Goal: Information Seeking & Learning: Learn about a topic

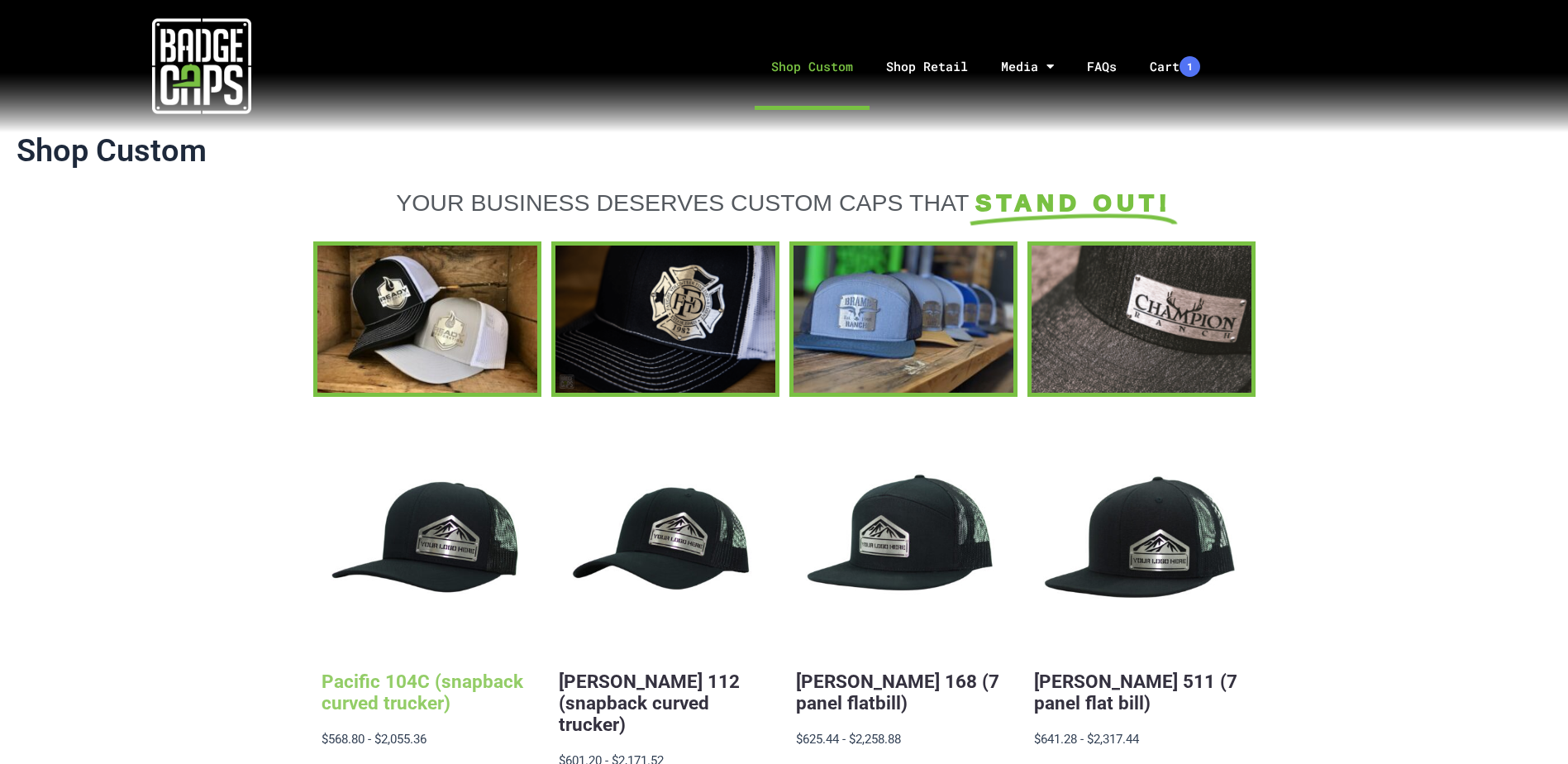
click at [429, 696] on link "Pacific 104C (snapback curved trucker)" at bounding box center [423, 692] width 202 height 43
click at [1106, 72] on link "FAQs" at bounding box center [1101, 66] width 62 height 86
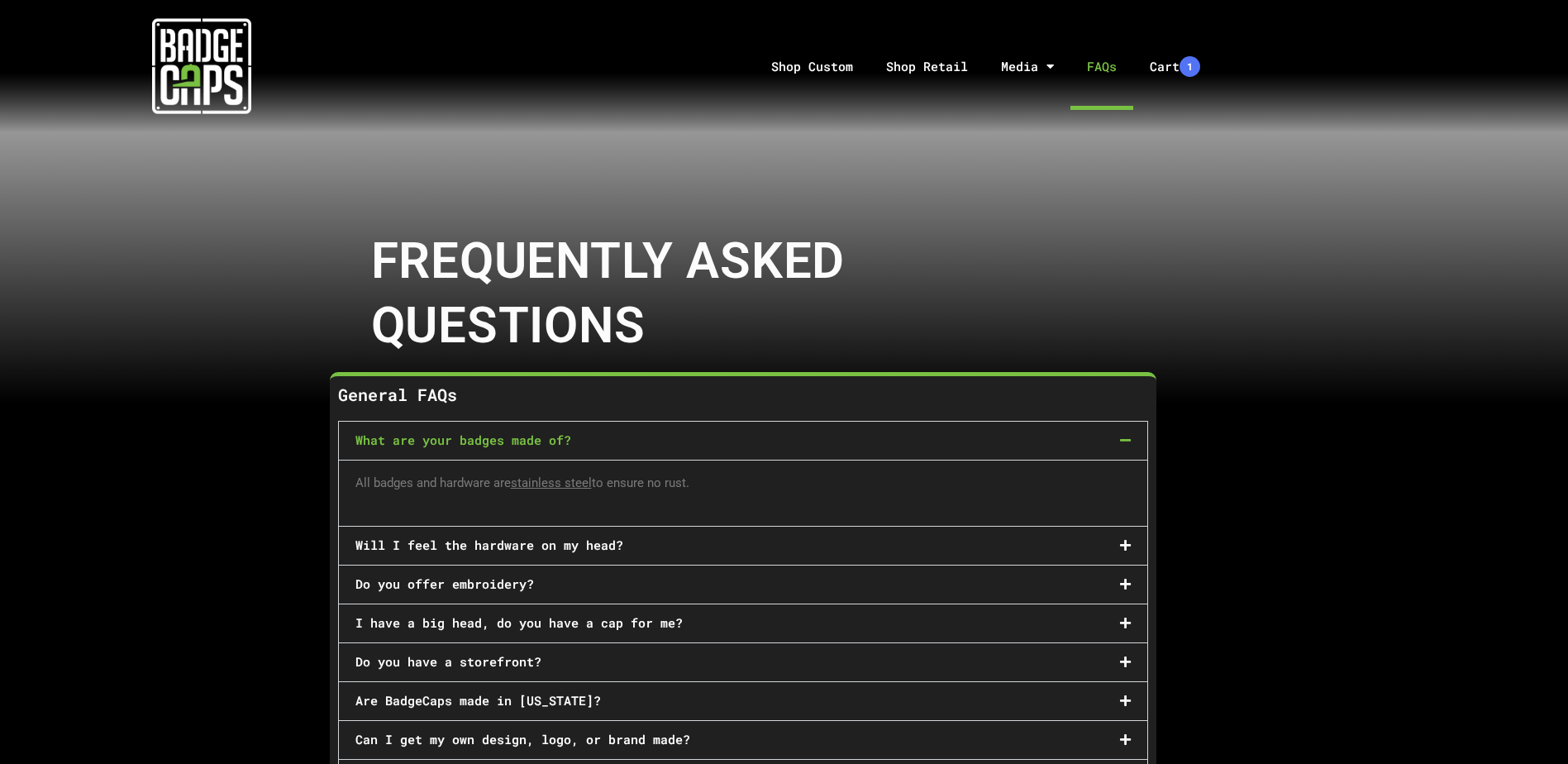
click at [1027, 545] on div "Will I feel the hardware on my head?" at bounding box center [743, 546] width 808 height 38
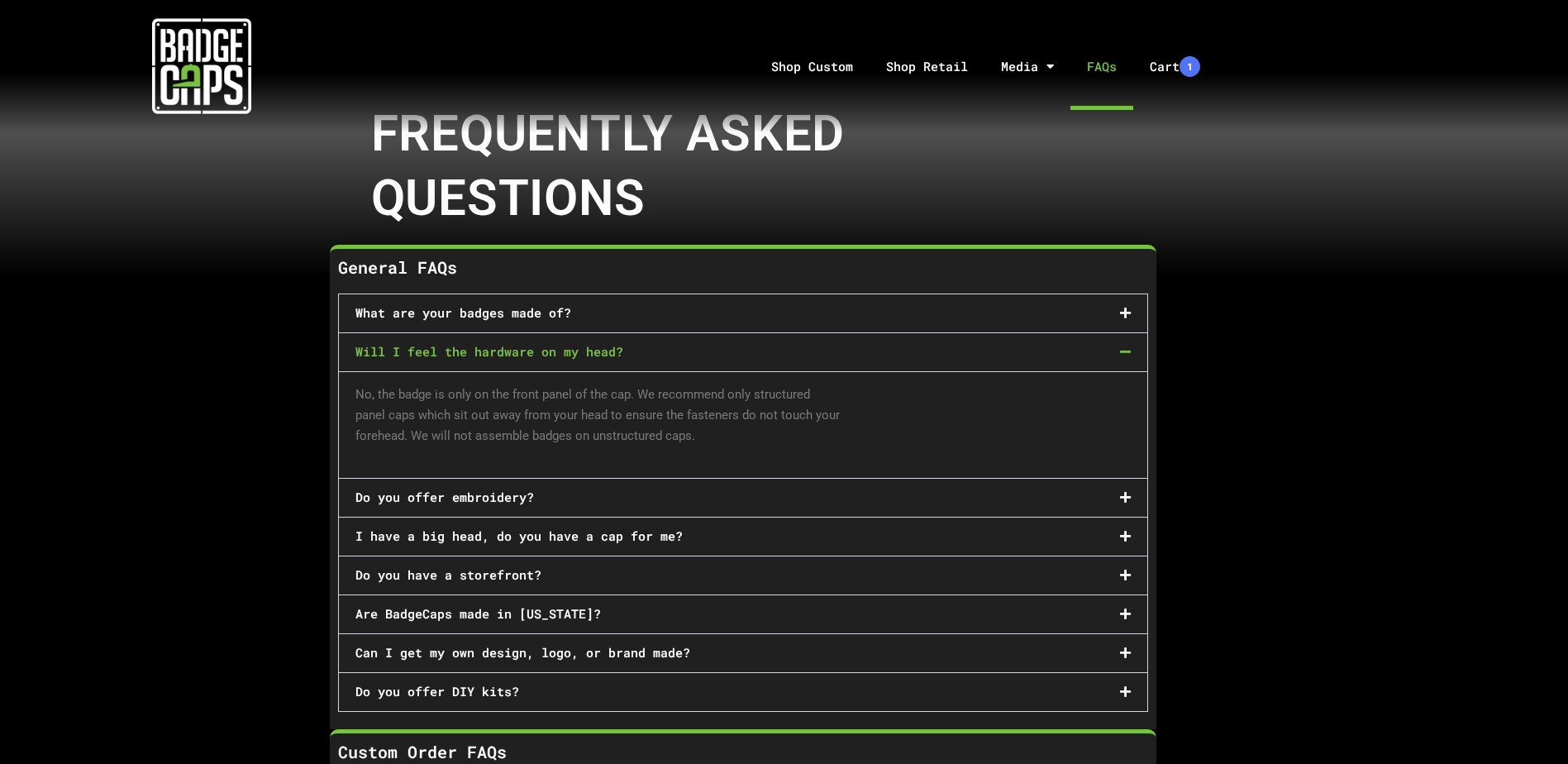
scroll to position [165, 0]
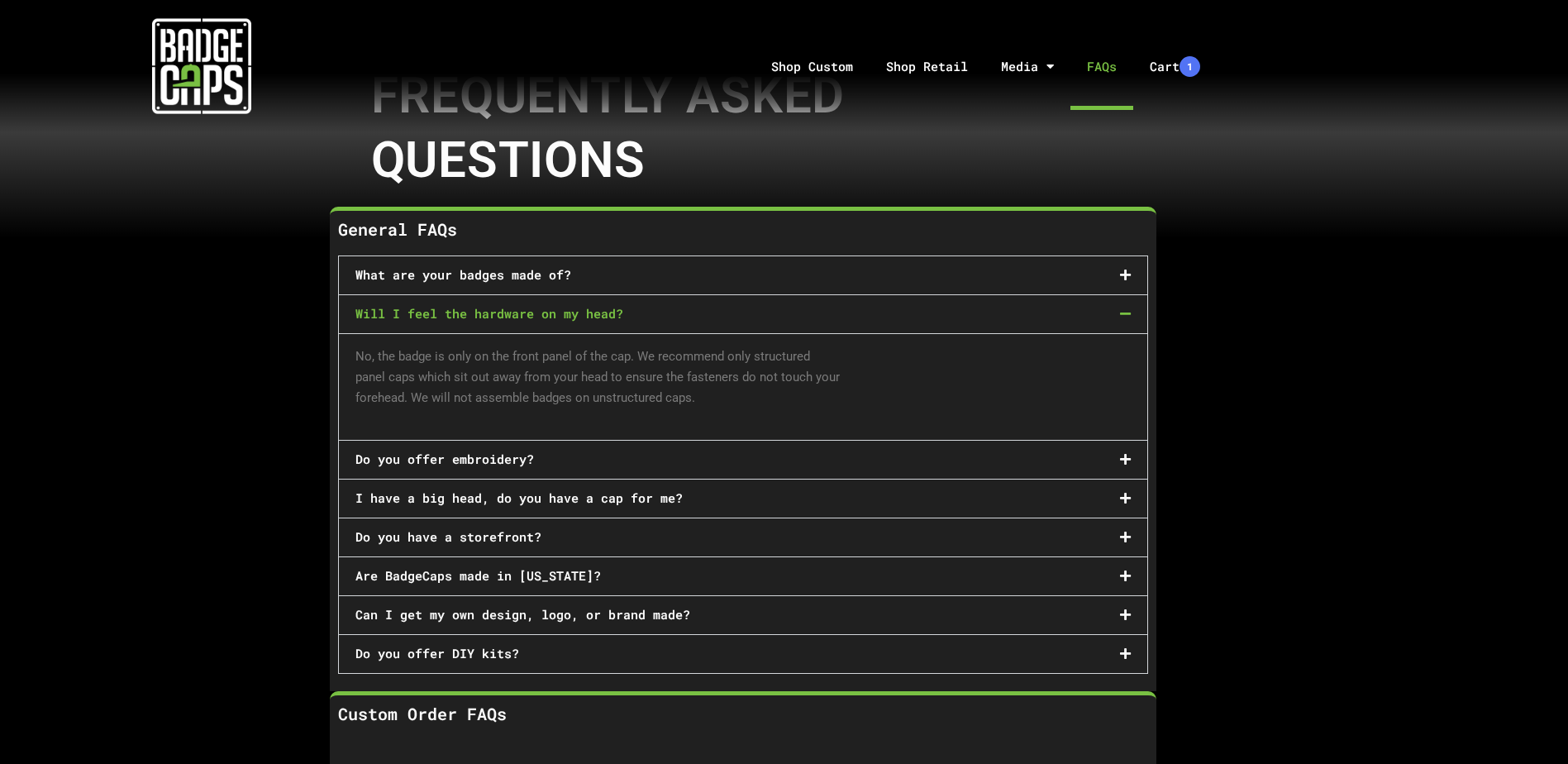
click at [636, 454] on div "Do you offer embroidery?" at bounding box center [743, 459] width 808 height 38
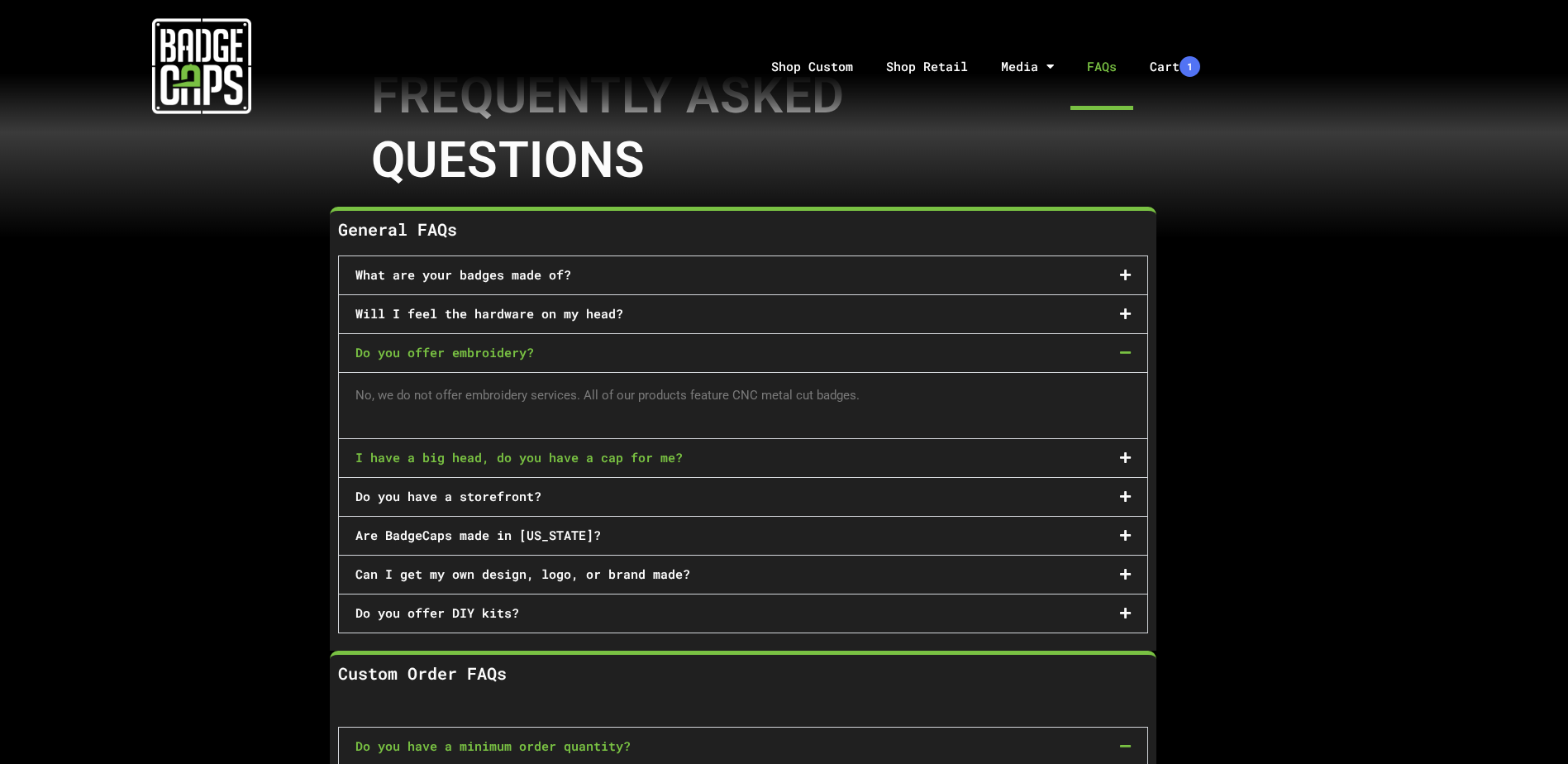
click at [636, 454] on link "I have a big head, do you have a cap for me?" at bounding box center [519, 457] width 328 height 16
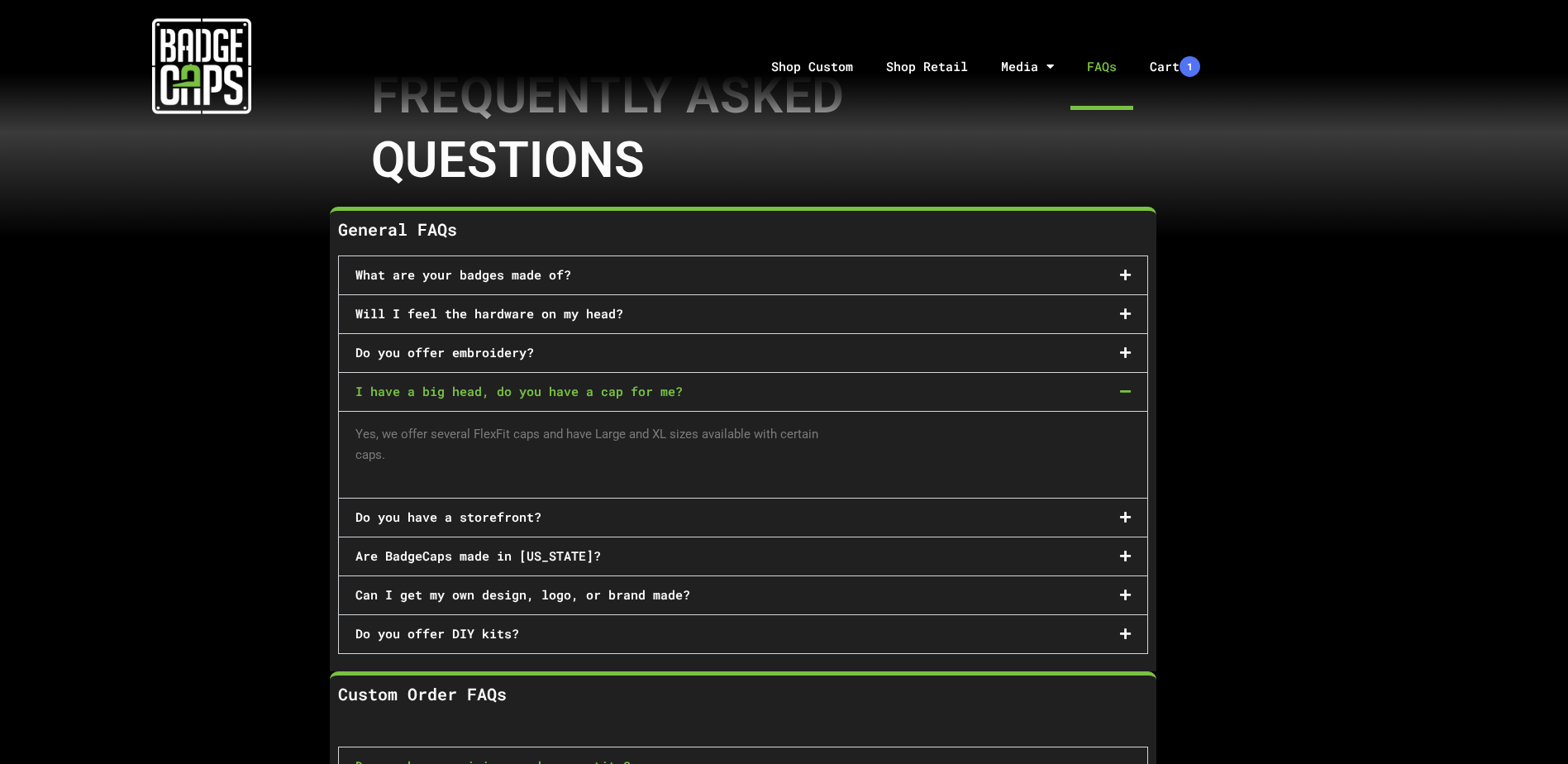
click at [707, 512] on div "Do you have a storefront?" at bounding box center [743, 518] width 808 height 38
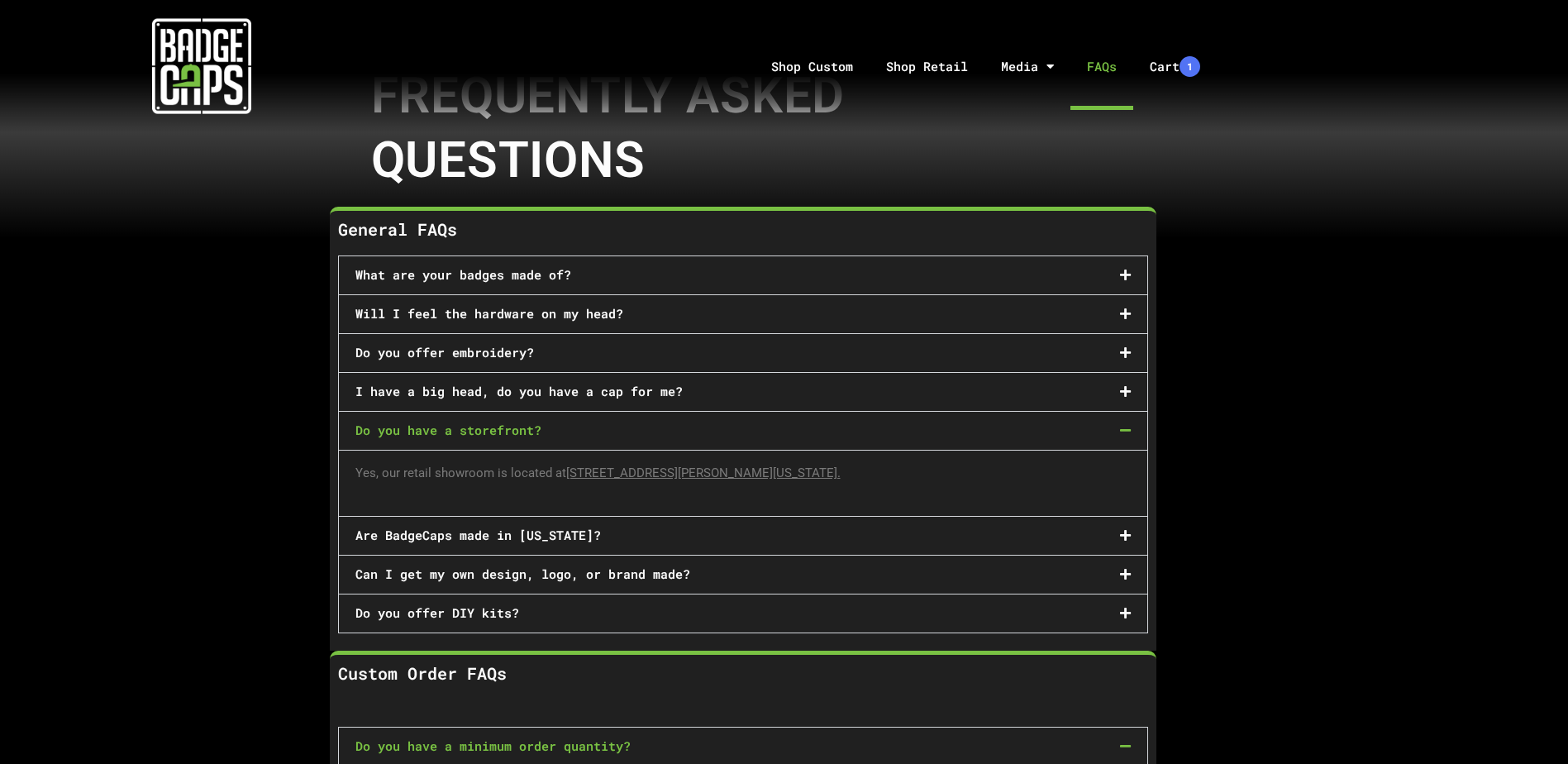
click at [726, 532] on div "Are BadgeCaps made in Texas?" at bounding box center [743, 536] width 808 height 38
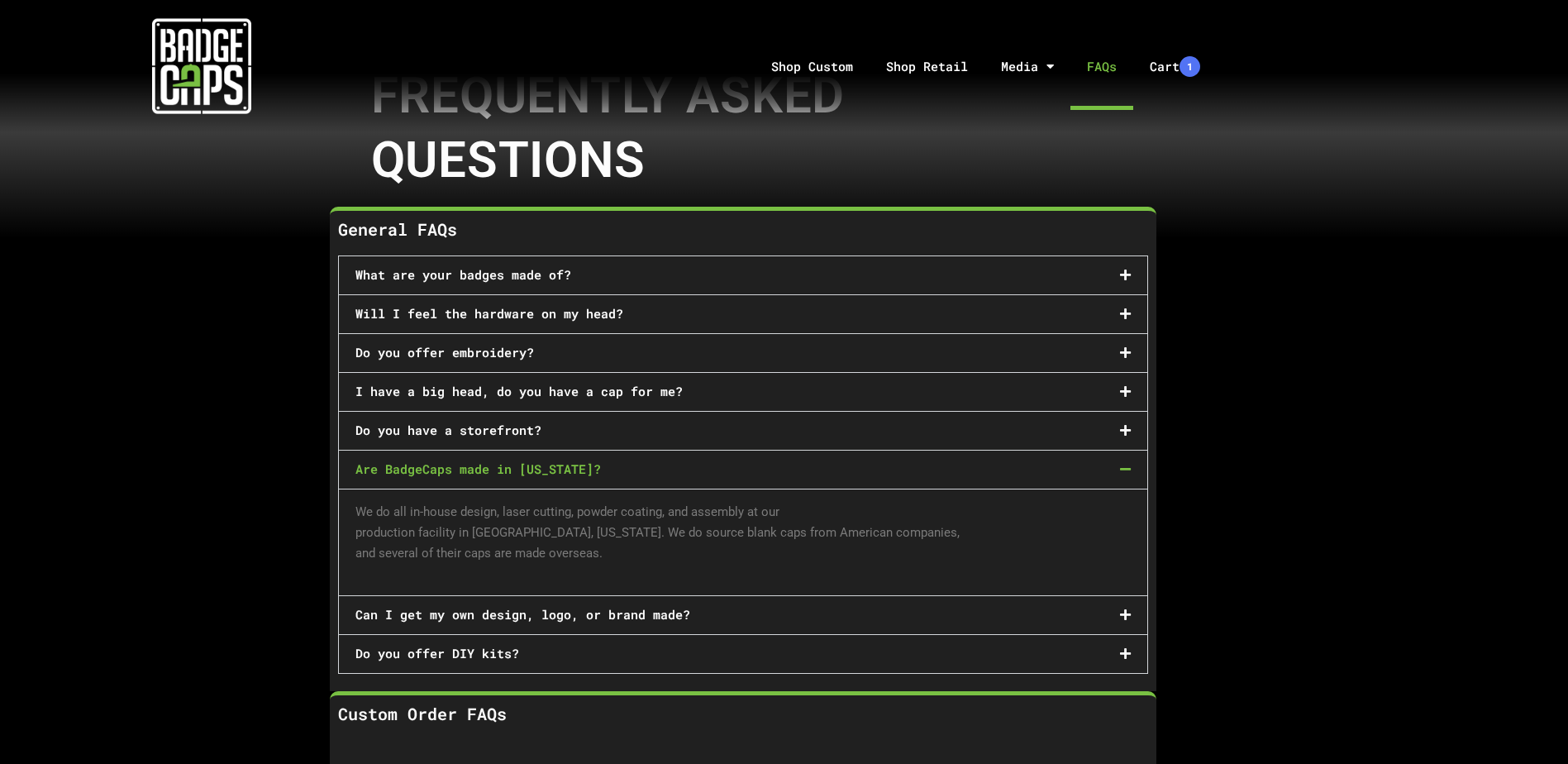
click at [753, 613] on div "Can I get my own design, logo, or brand made?" at bounding box center [743, 615] width 808 height 38
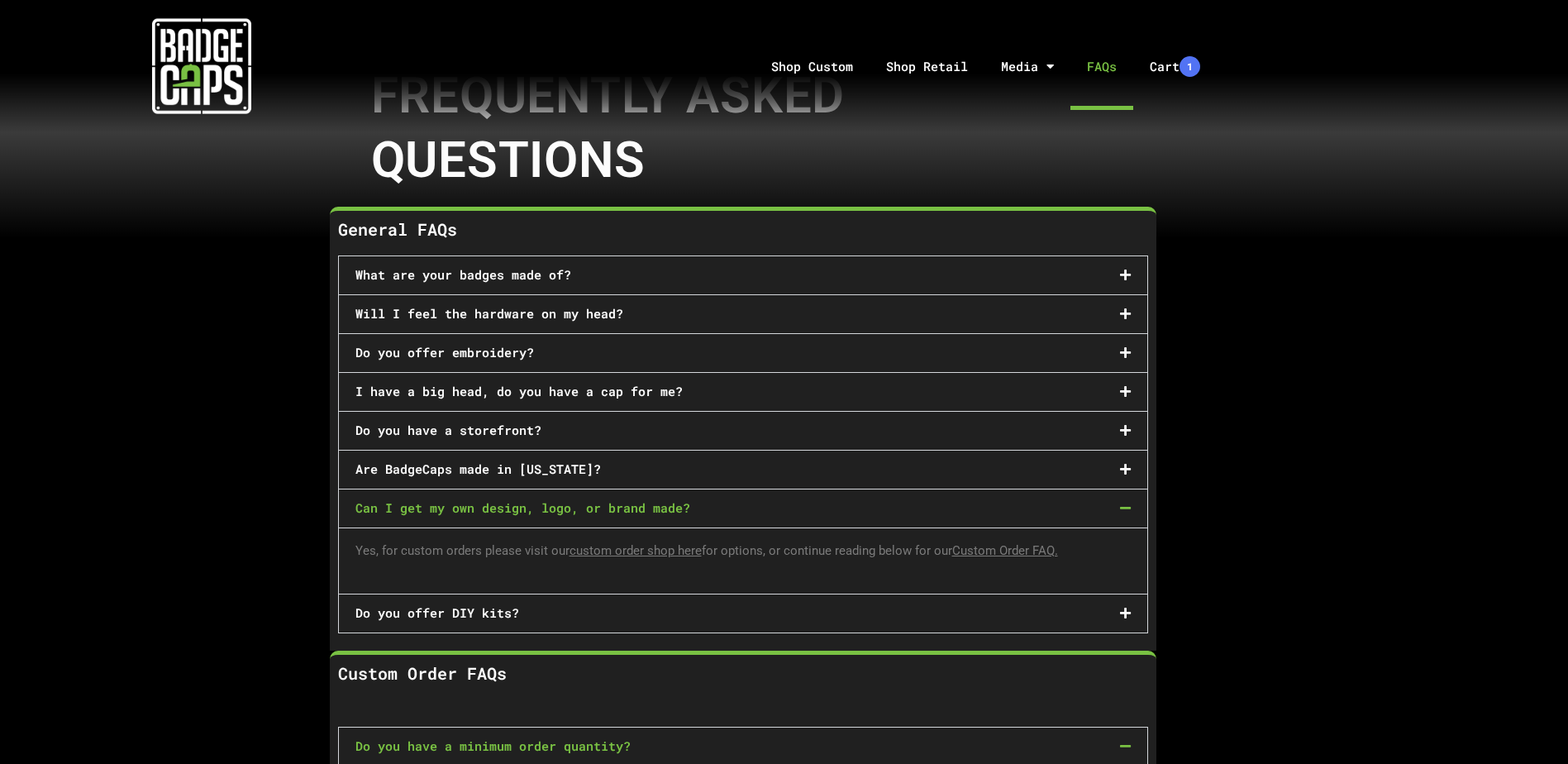
click at [748, 603] on div "Do you offer DIY kits?" at bounding box center [743, 613] width 808 height 38
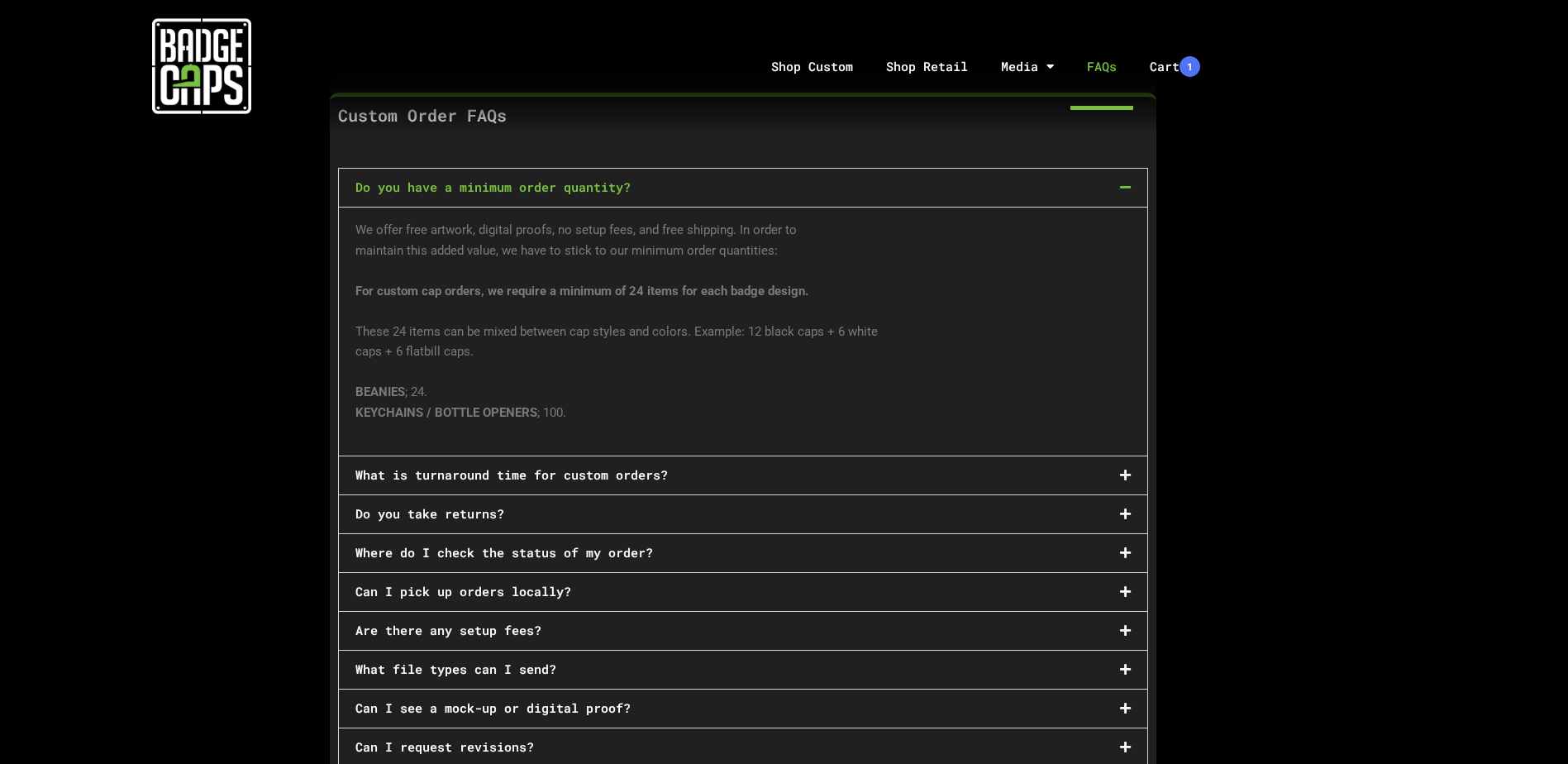
scroll to position [826, 0]
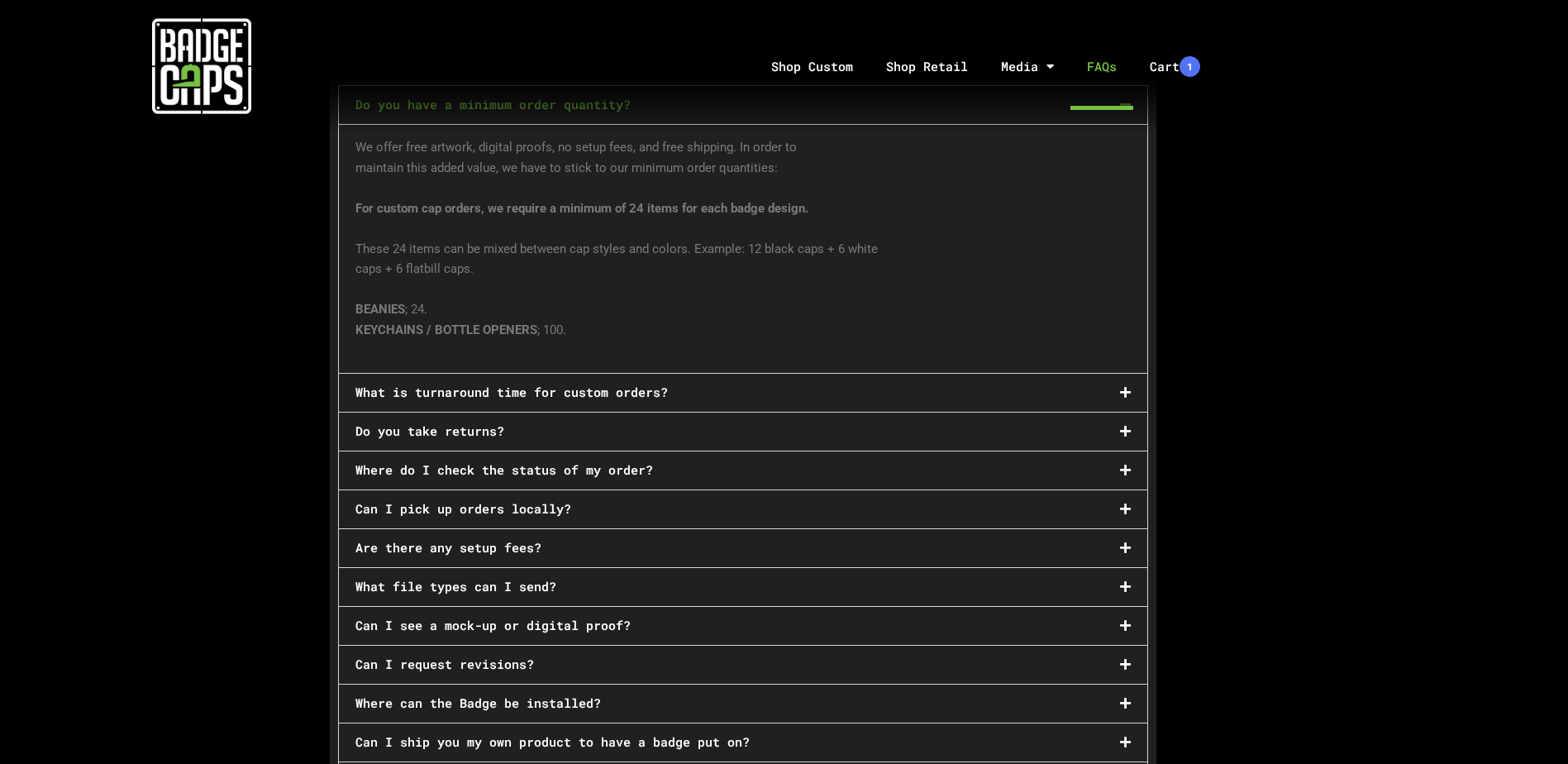
click at [713, 376] on div "What is turnaround time for custom orders?" at bounding box center [743, 393] width 808 height 38
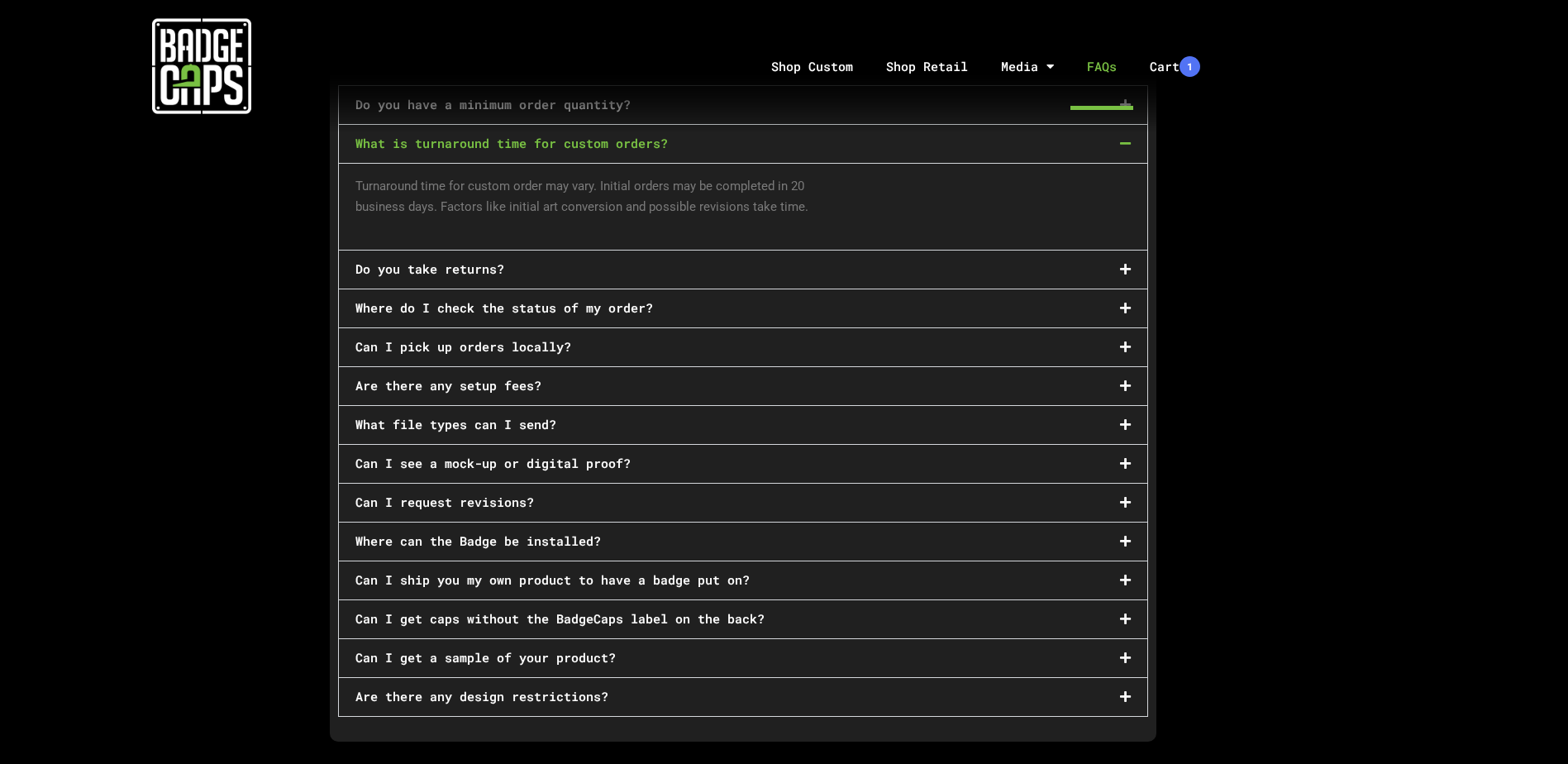
click at [722, 264] on div "Do you take returns?" at bounding box center [743, 269] width 808 height 38
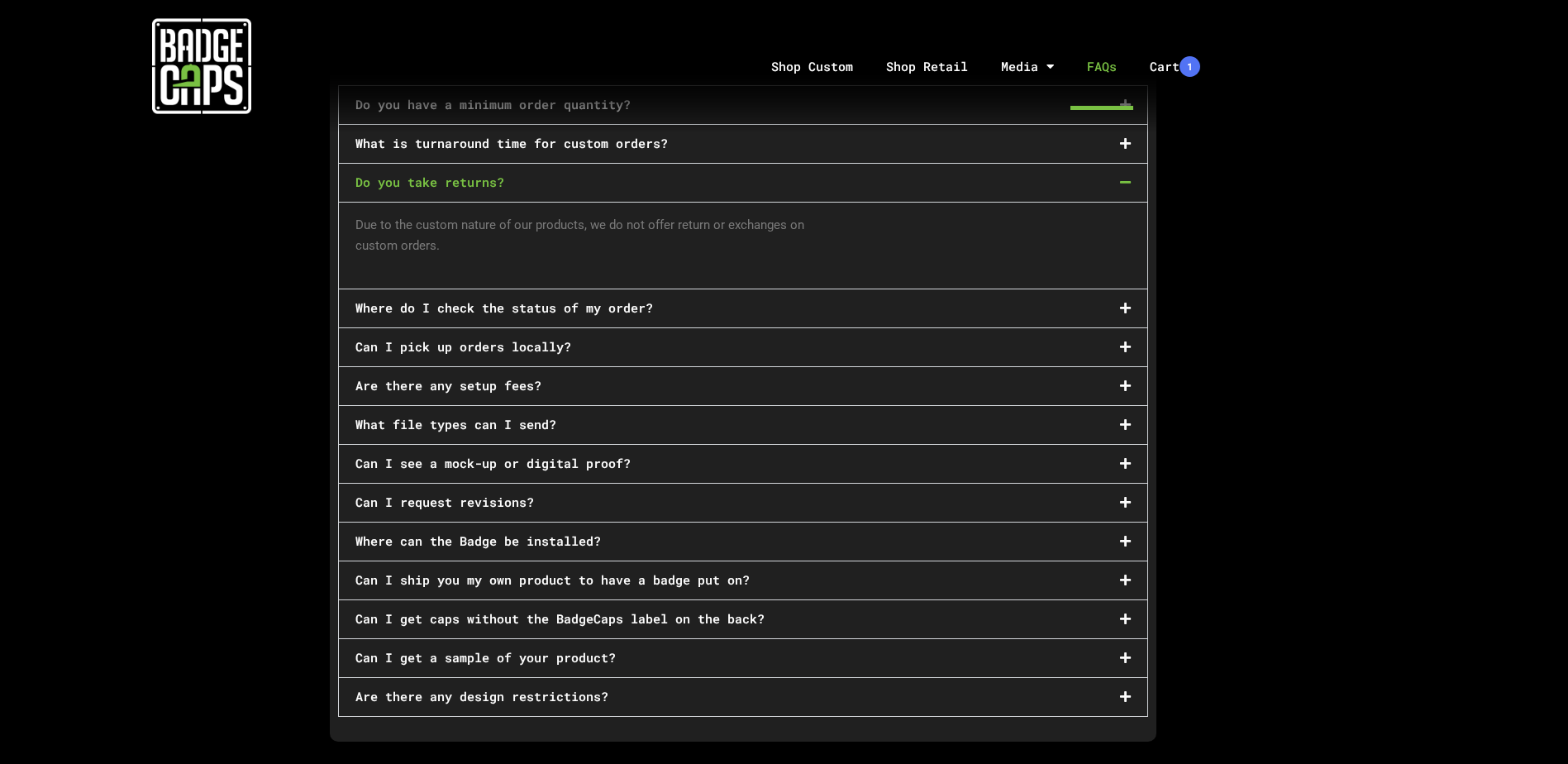
click at [737, 303] on div "Where do I check the status of my order?" at bounding box center [743, 308] width 808 height 38
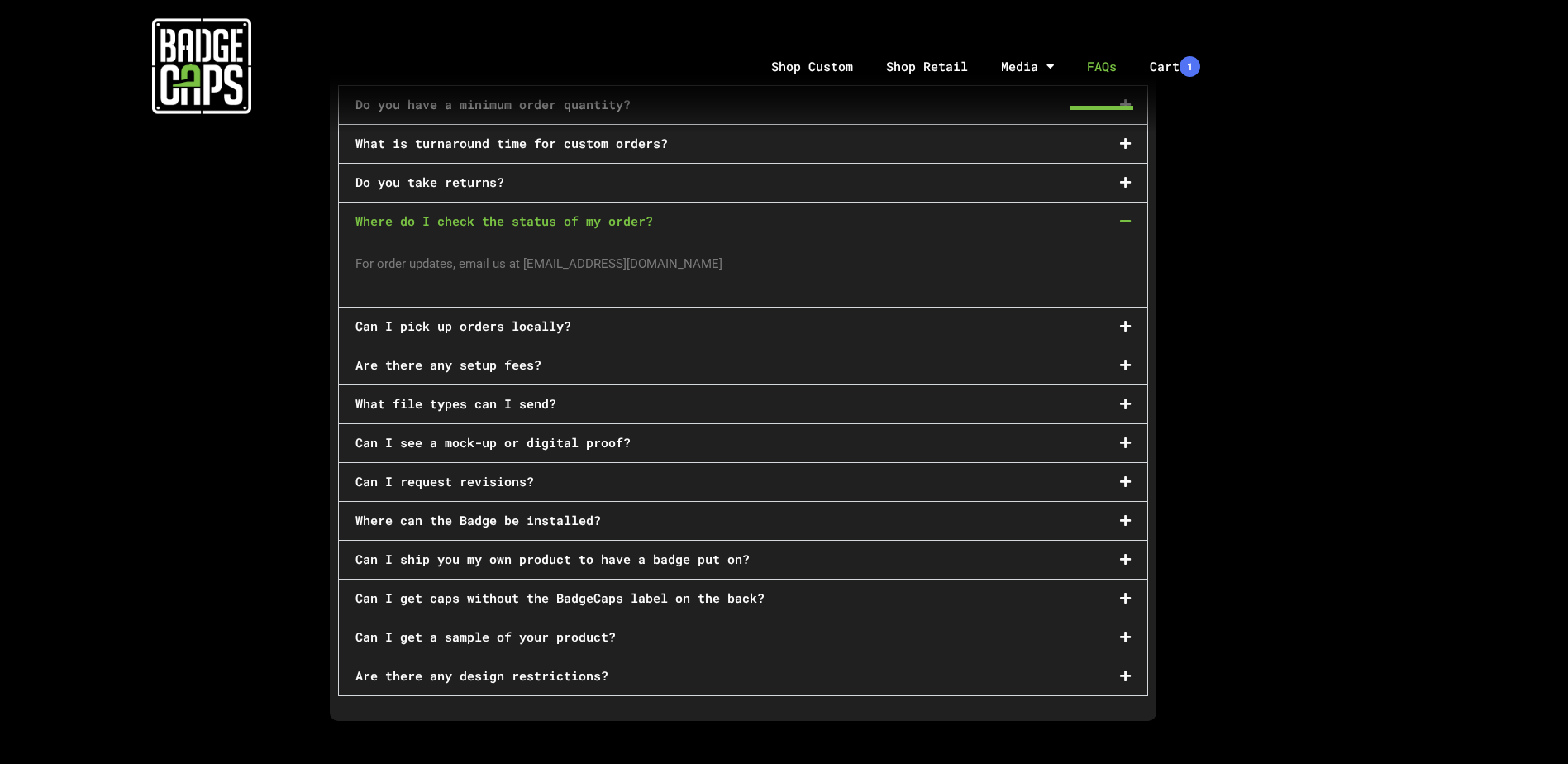
click at [740, 316] on div "Can I pick up orders locally?" at bounding box center [743, 326] width 808 height 38
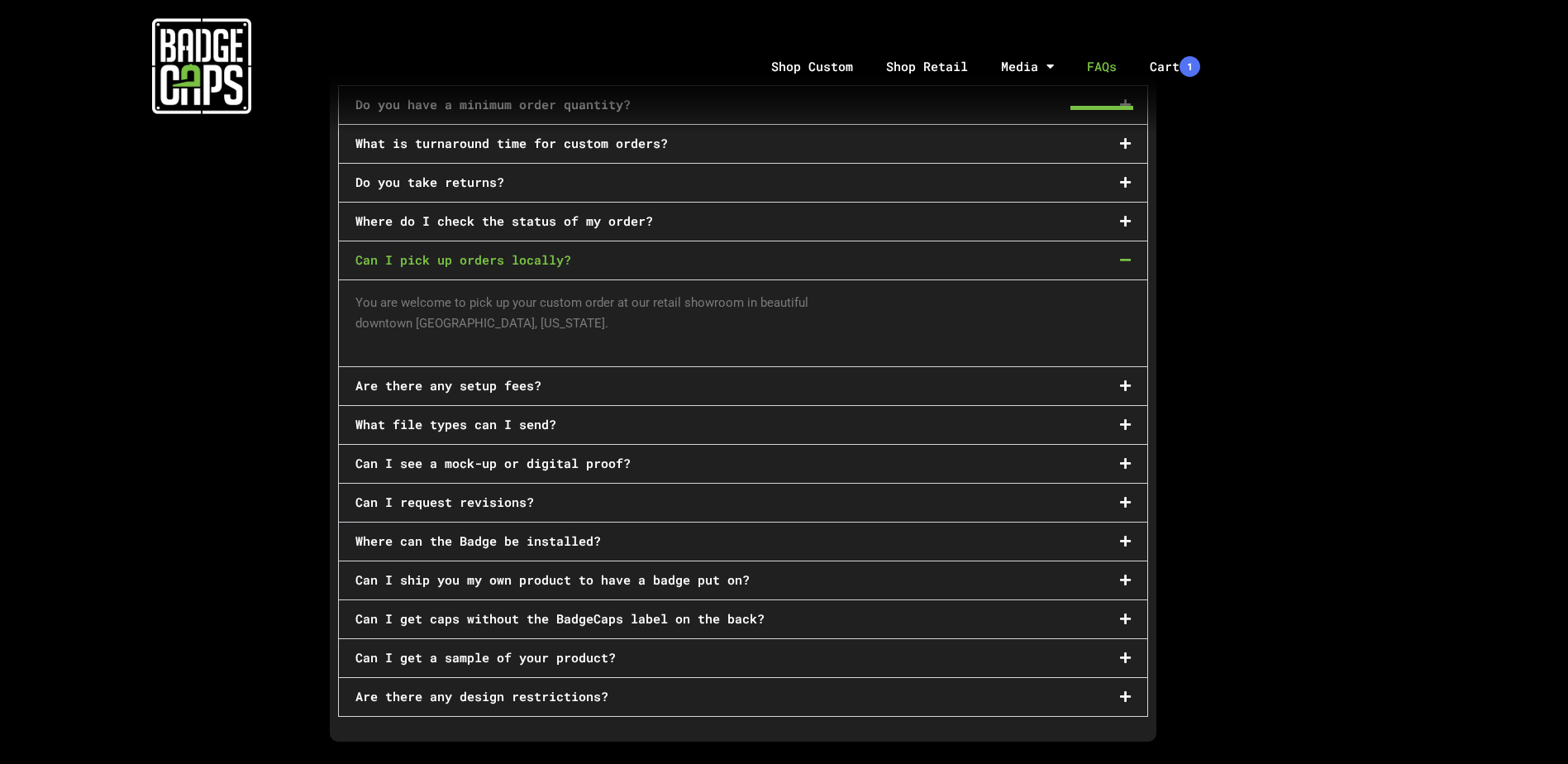
click at [751, 450] on div "Can I see a mock-up or digital proof?" at bounding box center [743, 464] width 808 height 38
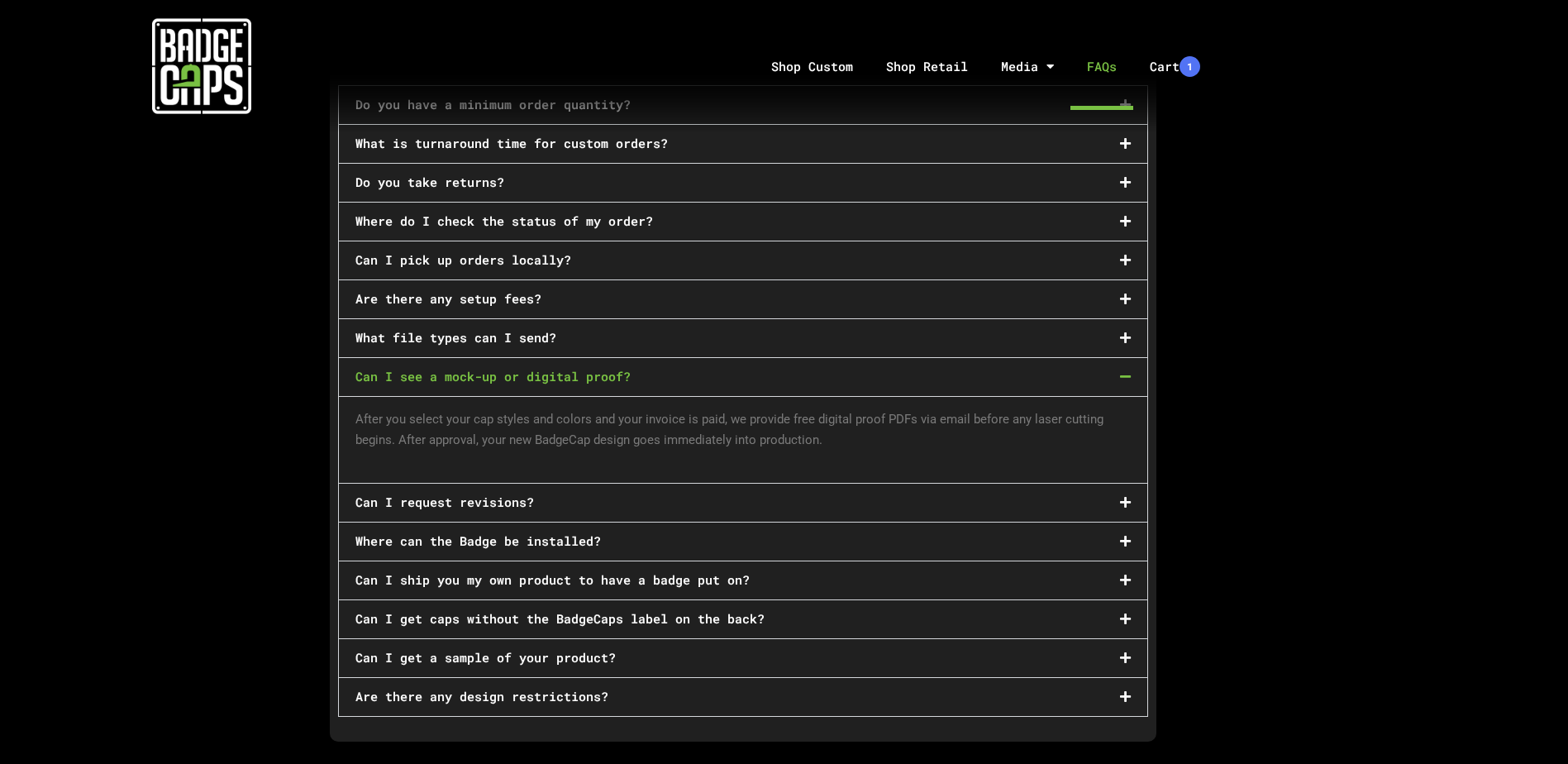
click at [743, 490] on div "Can I request revisions?" at bounding box center [743, 502] width 808 height 38
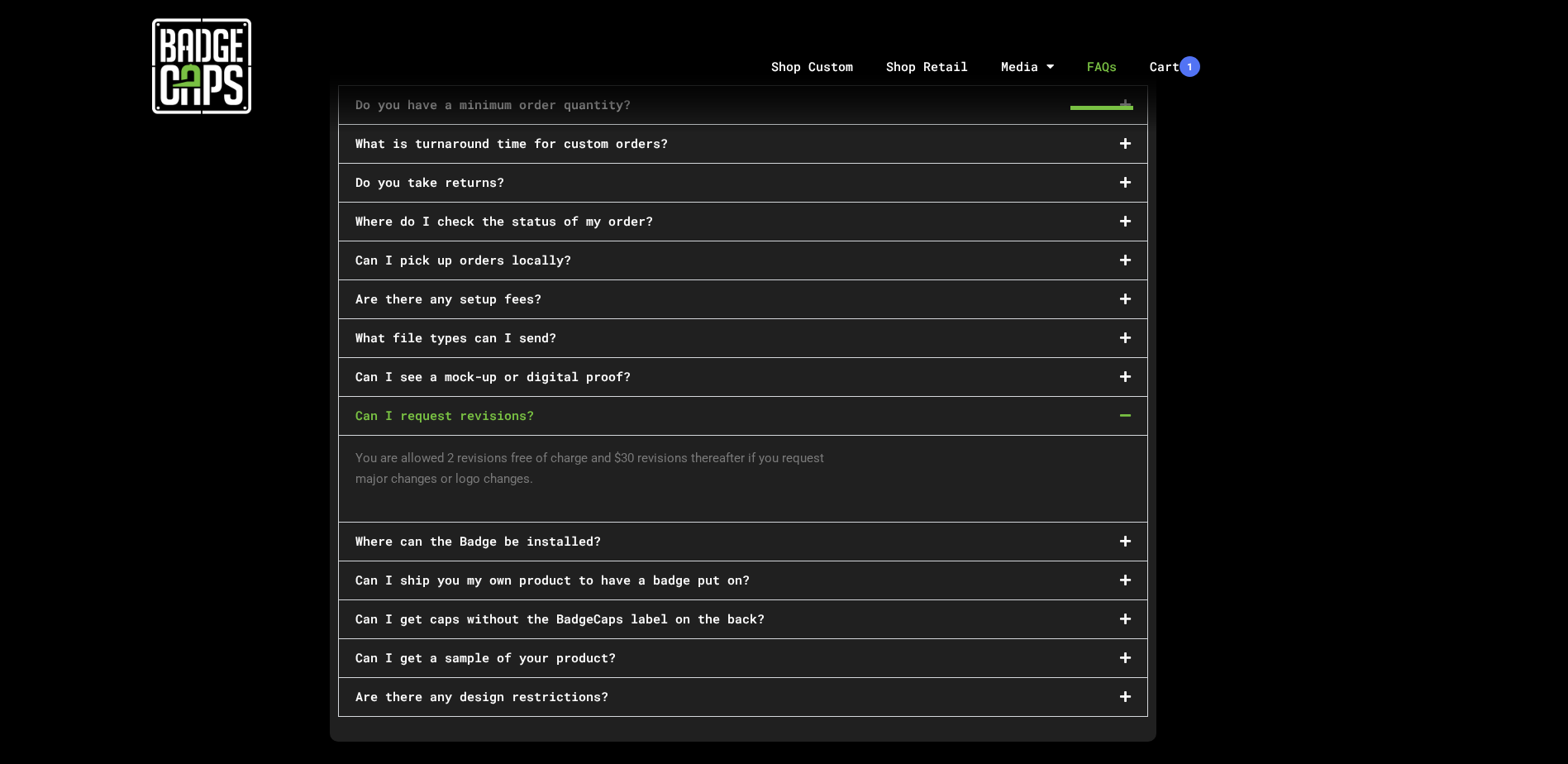
click at [740, 561] on div "Can I ship you my own product to have a badge put on?" at bounding box center [743, 580] width 808 height 38
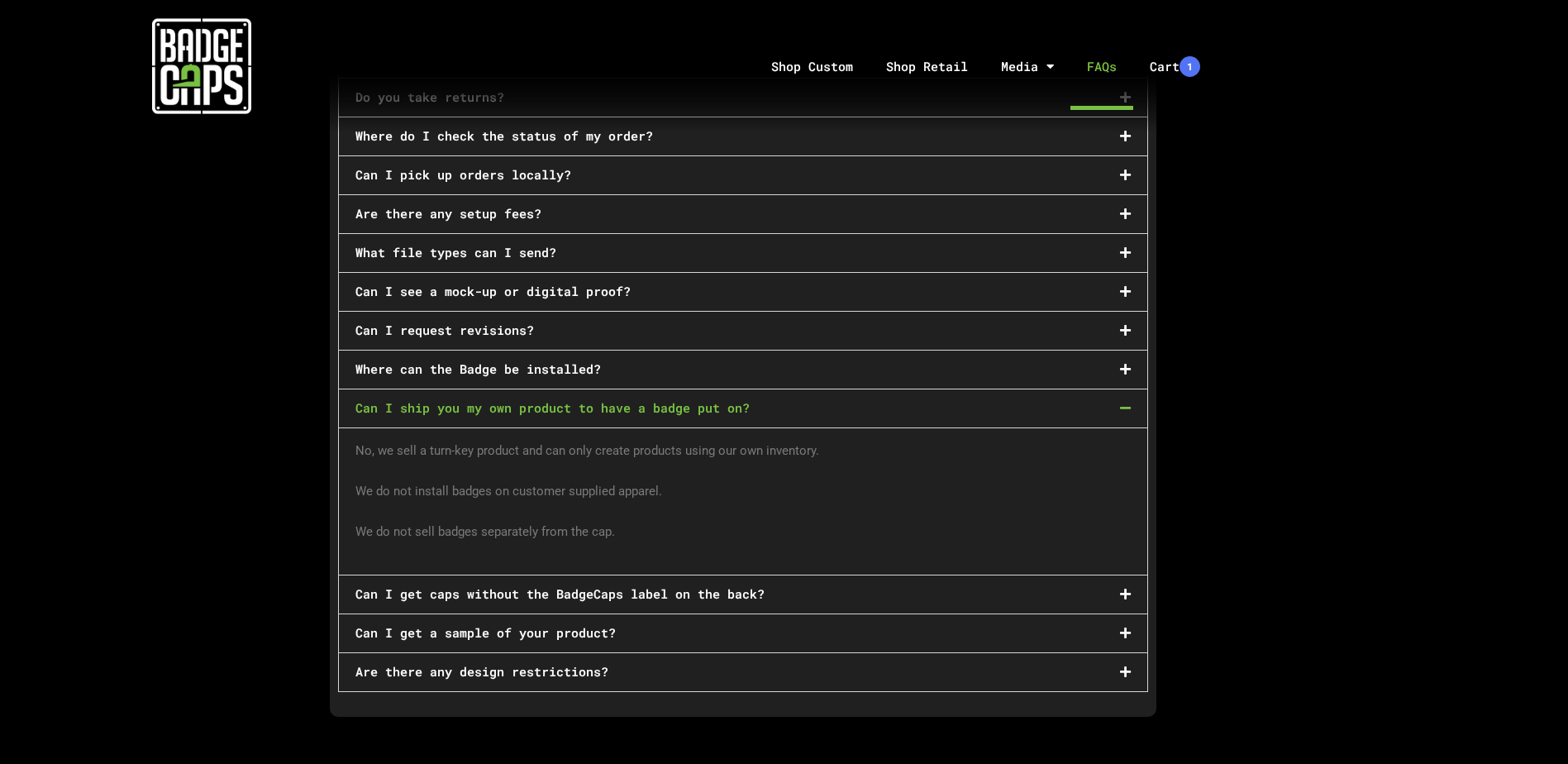
scroll to position [992, 0]
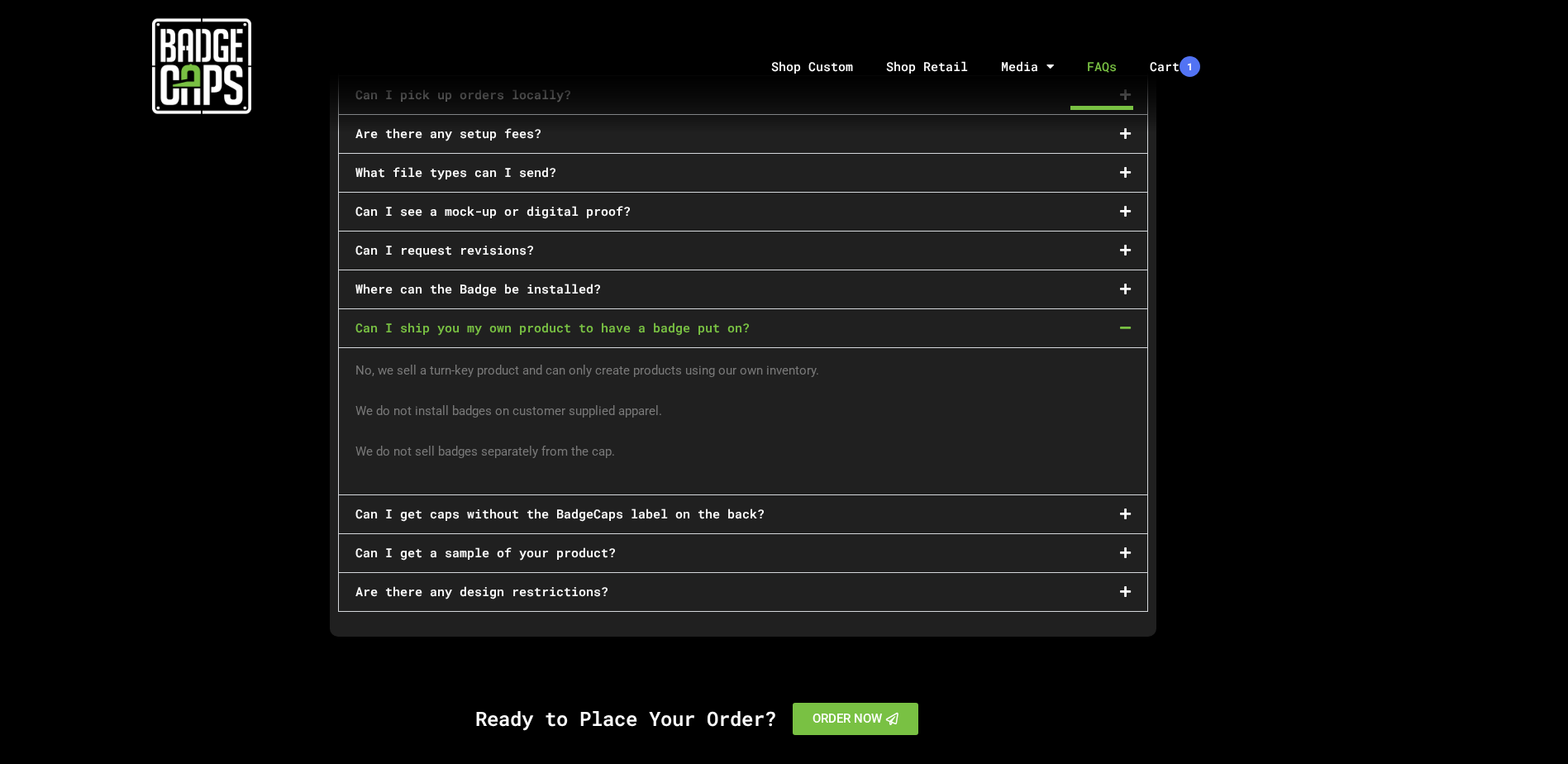
click at [908, 498] on div "Can I get caps without the BadgeCaps label on the back?" at bounding box center [743, 514] width 808 height 38
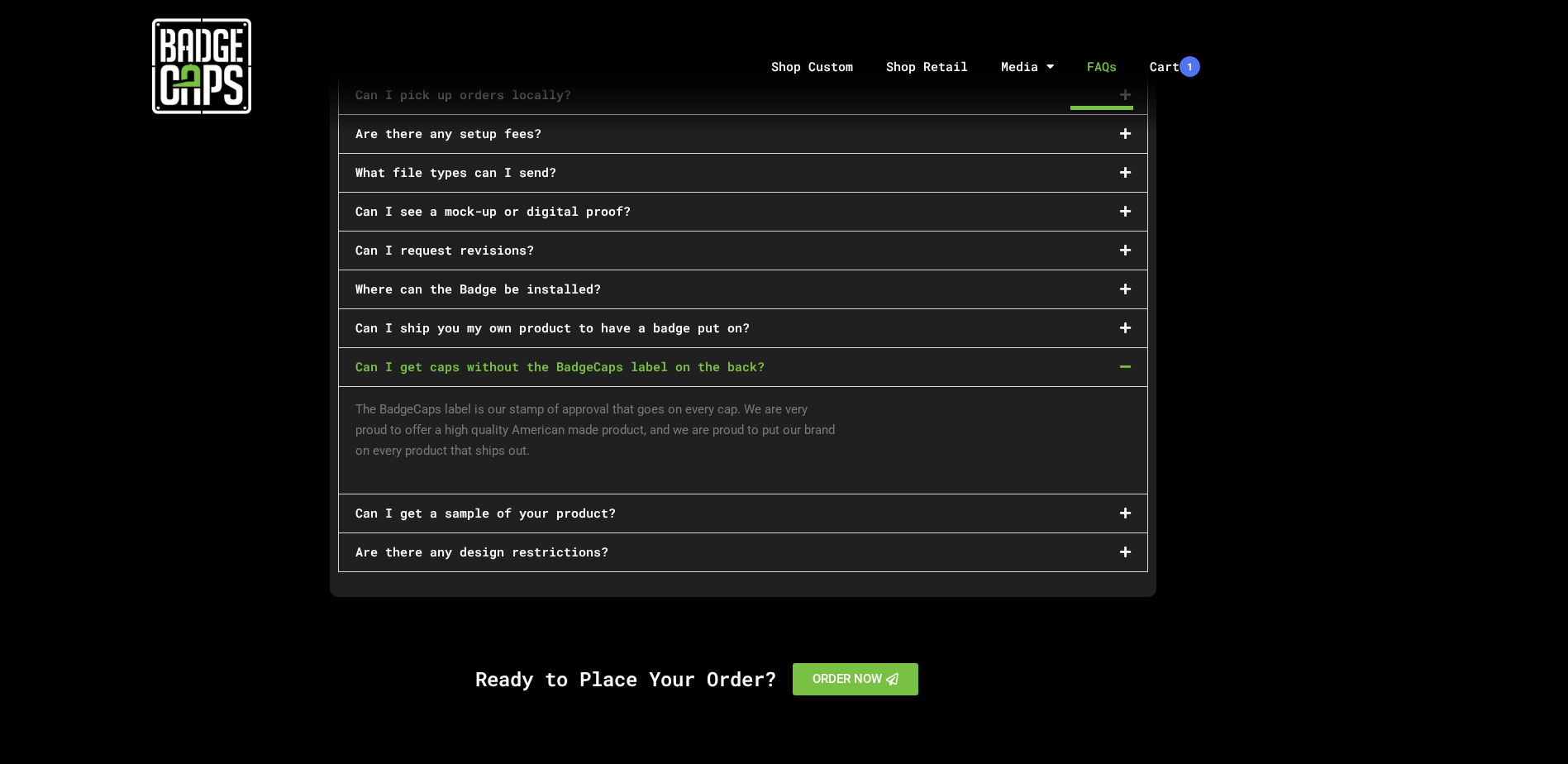
click at [908, 513] on div "Can I get a sample of your product?" at bounding box center [743, 513] width 808 height 38
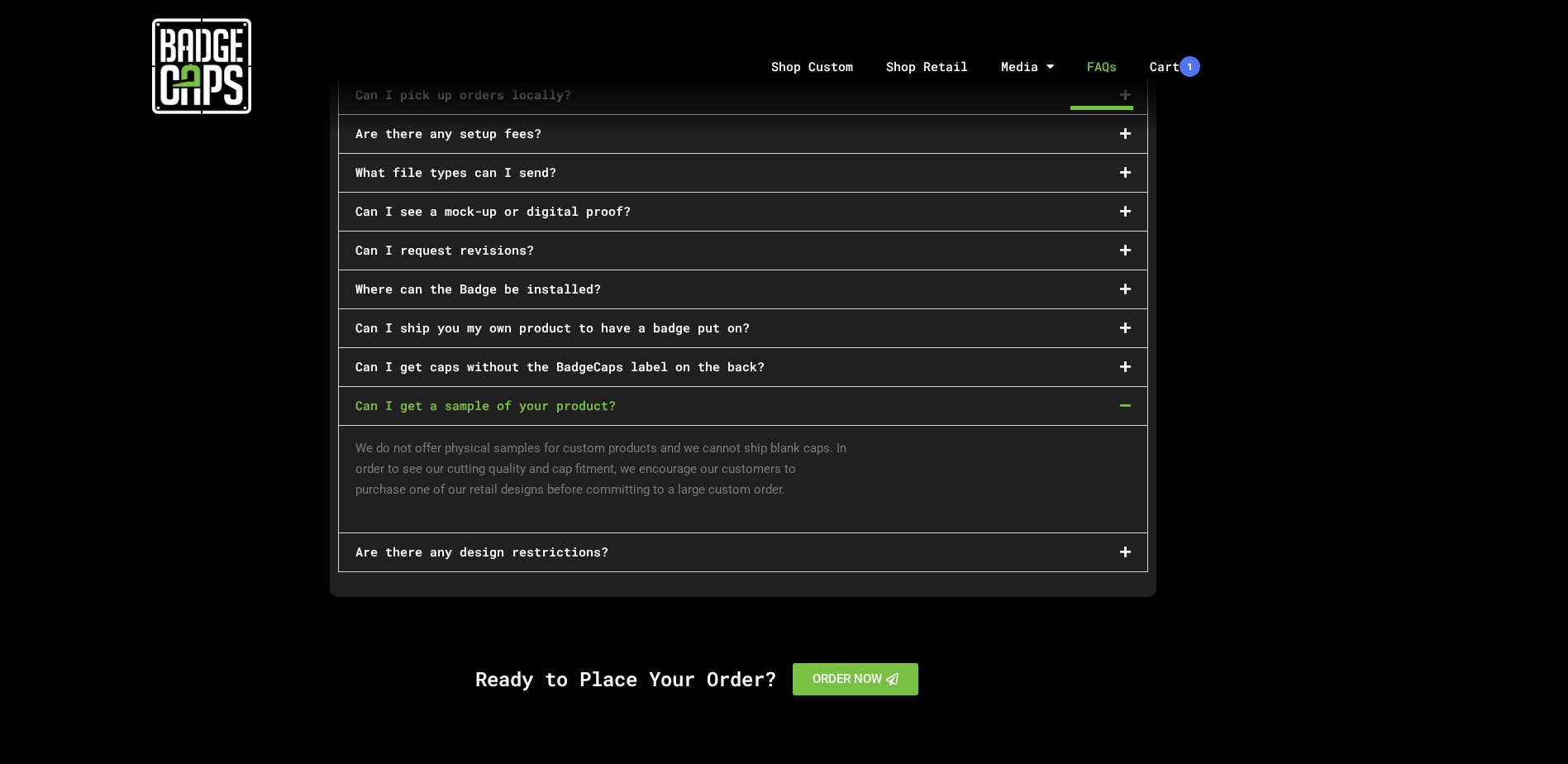
click at [903, 534] on div "Are there any design restrictions?" at bounding box center [743, 552] width 808 height 38
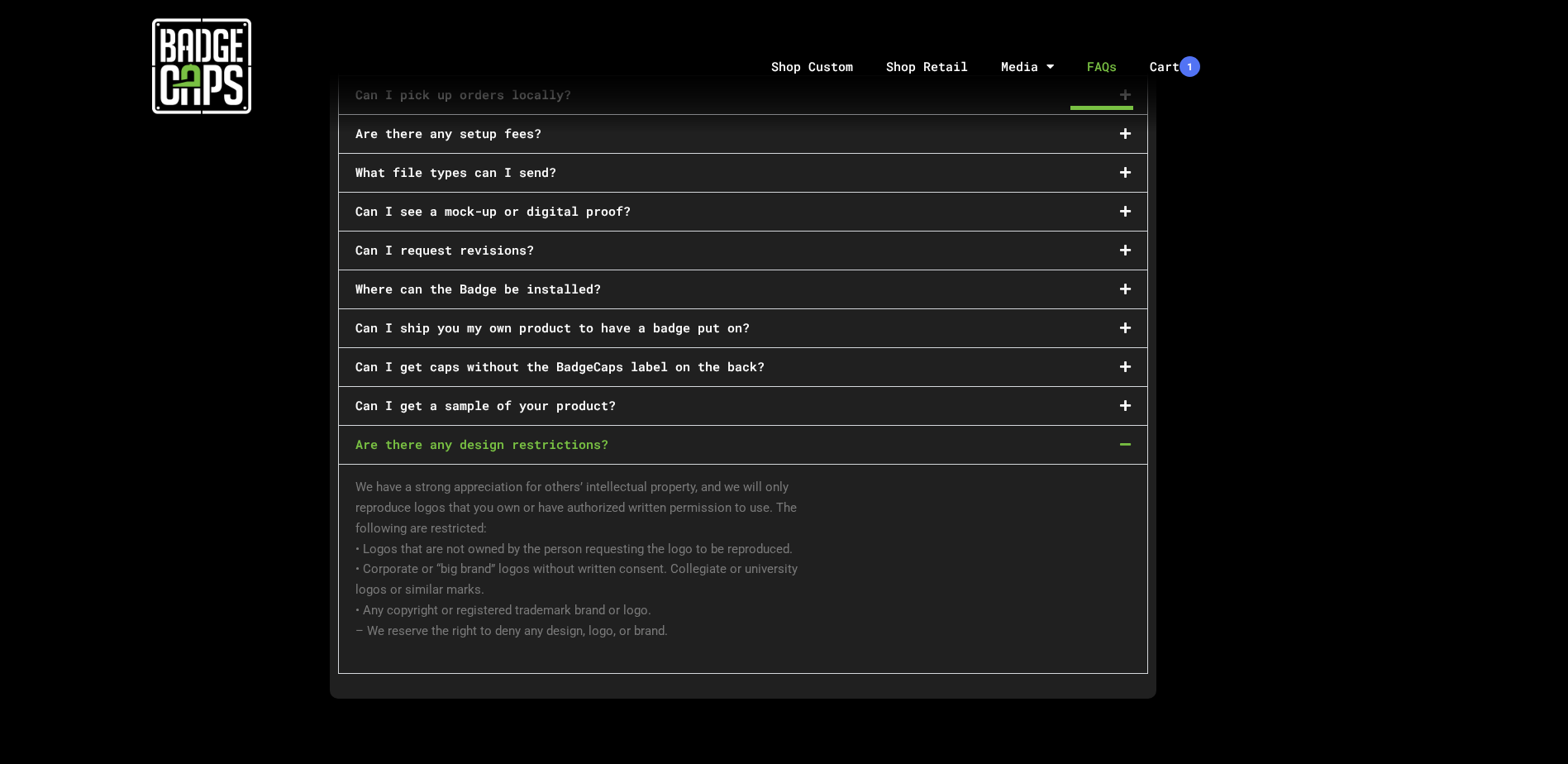
click at [193, 60] on img at bounding box center [202, 66] width 99 height 99
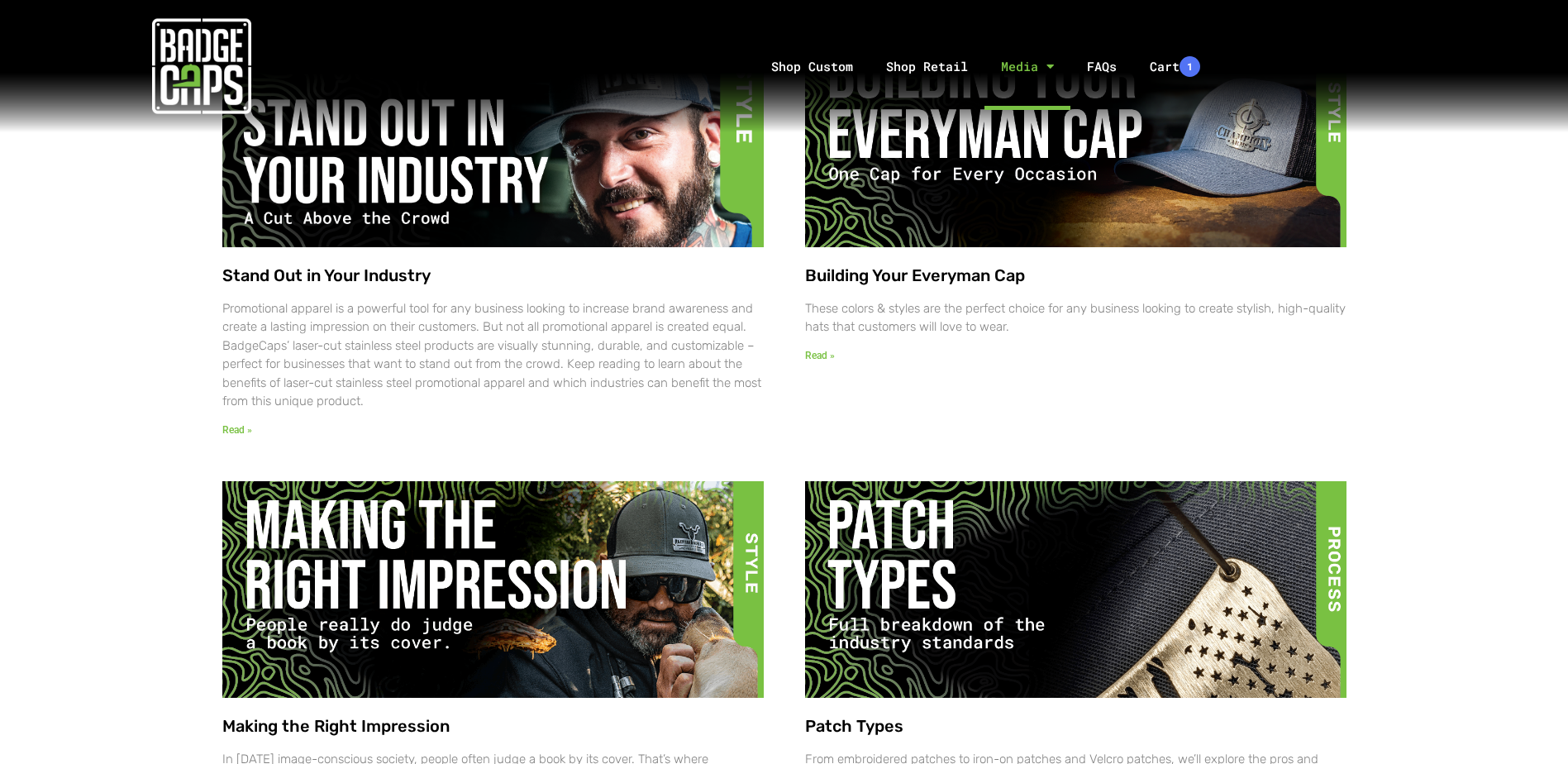
scroll to position [1075, 0]
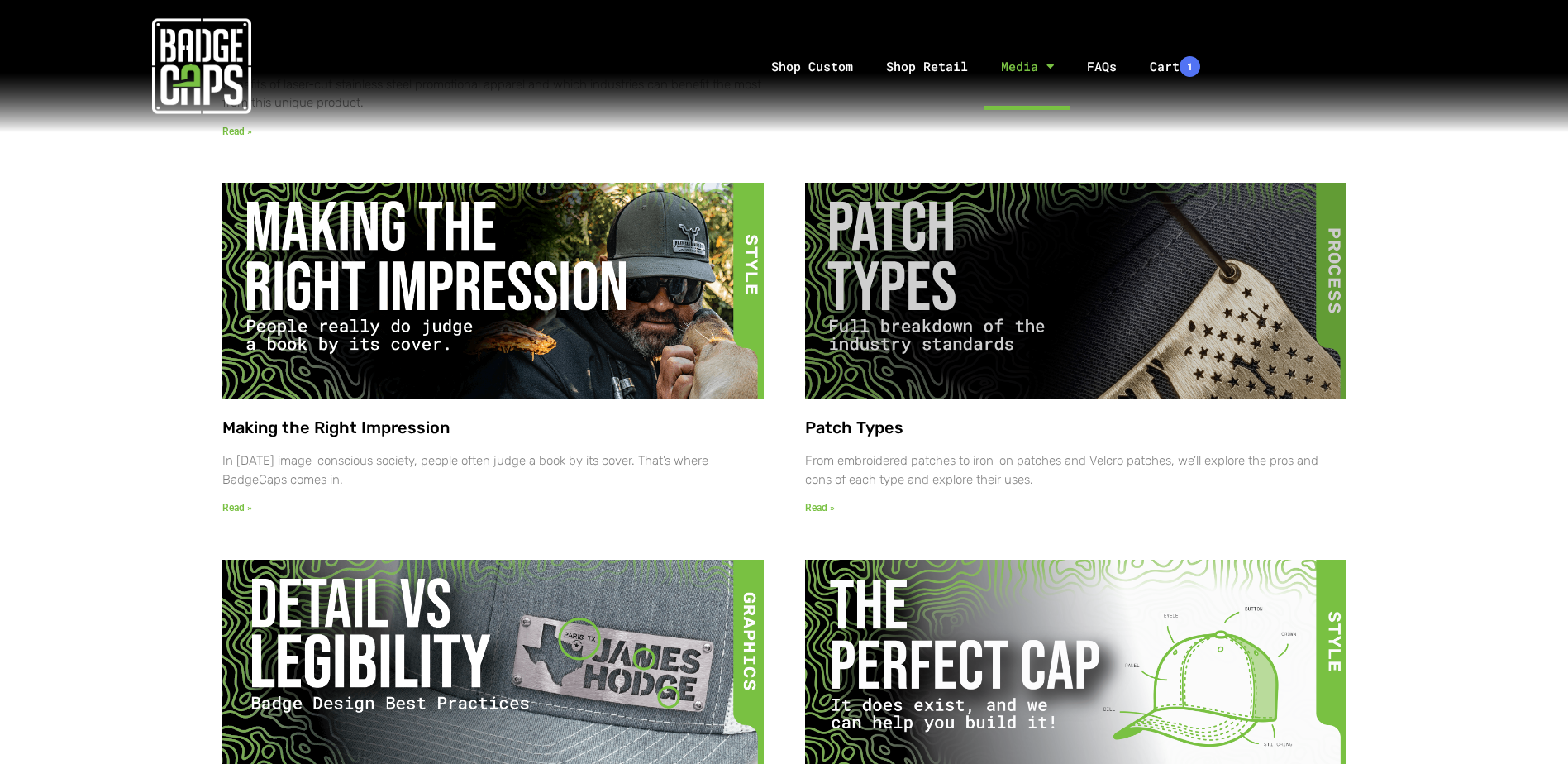
click at [962, 261] on img at bounding box center [1074, 292] width 553 height 219
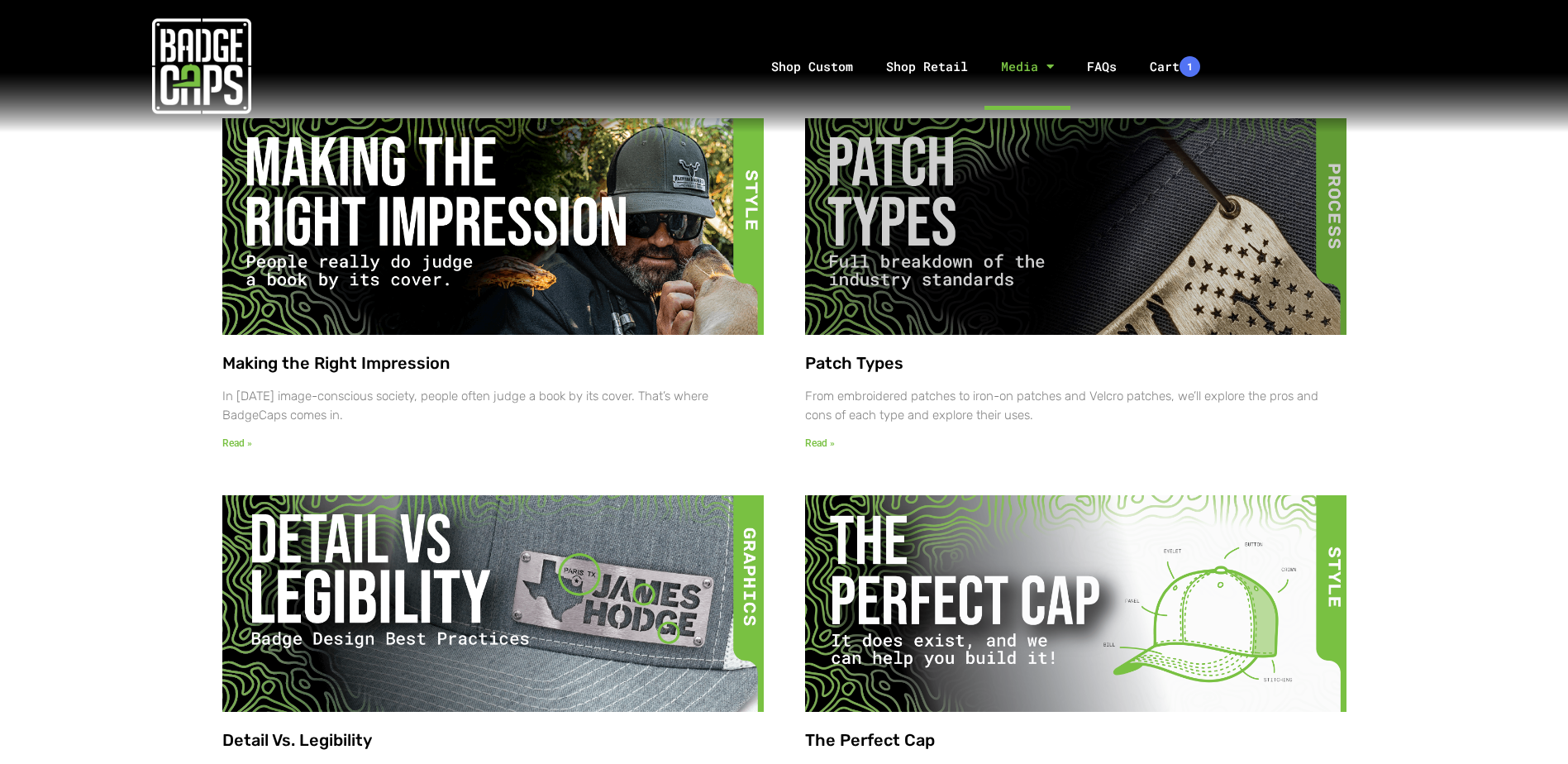
scroll to position [1406, 0]
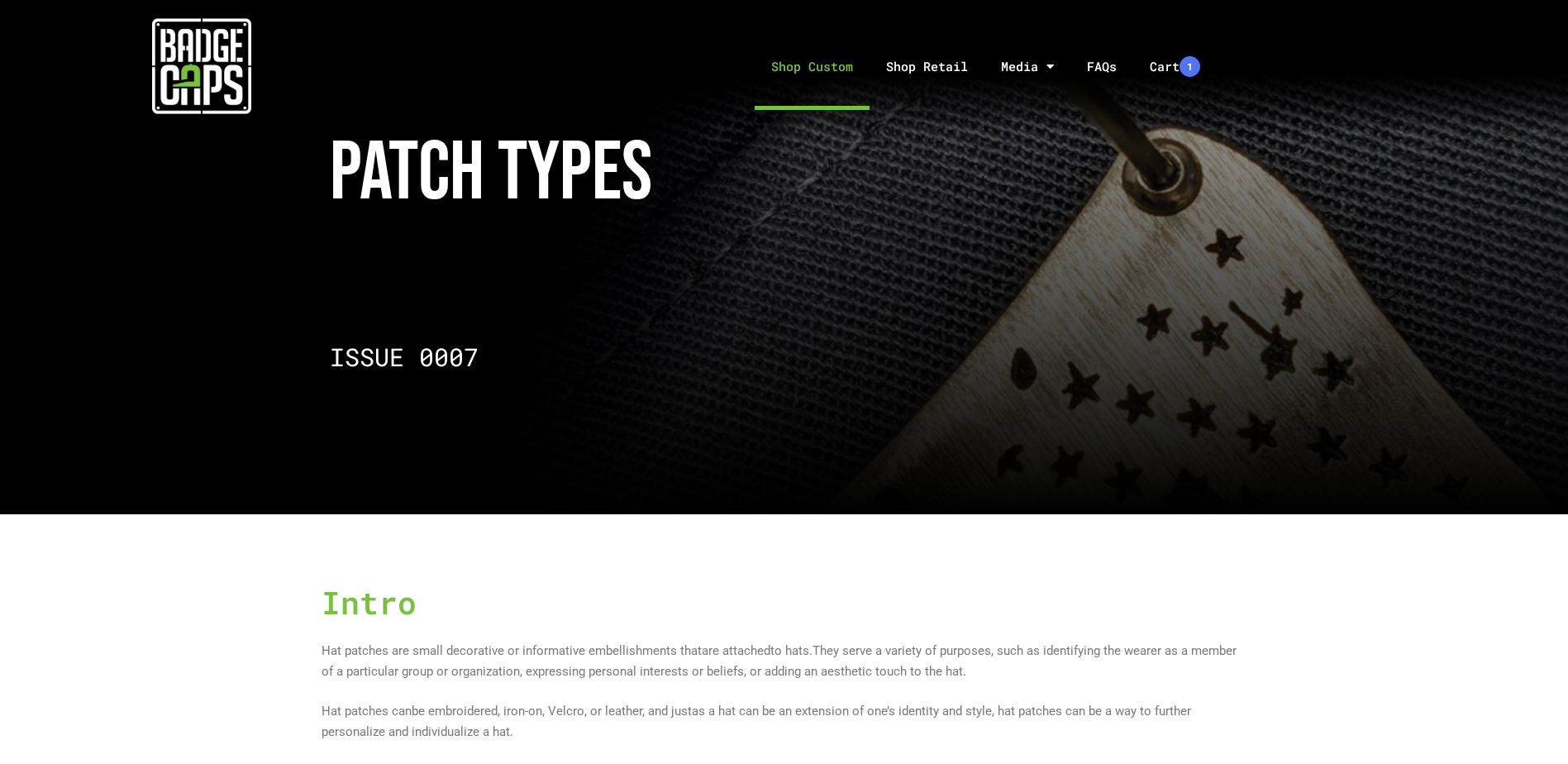
click at [842, 69] on link "Shop Custom" at bounding box center [812, 66] width 115 height 86
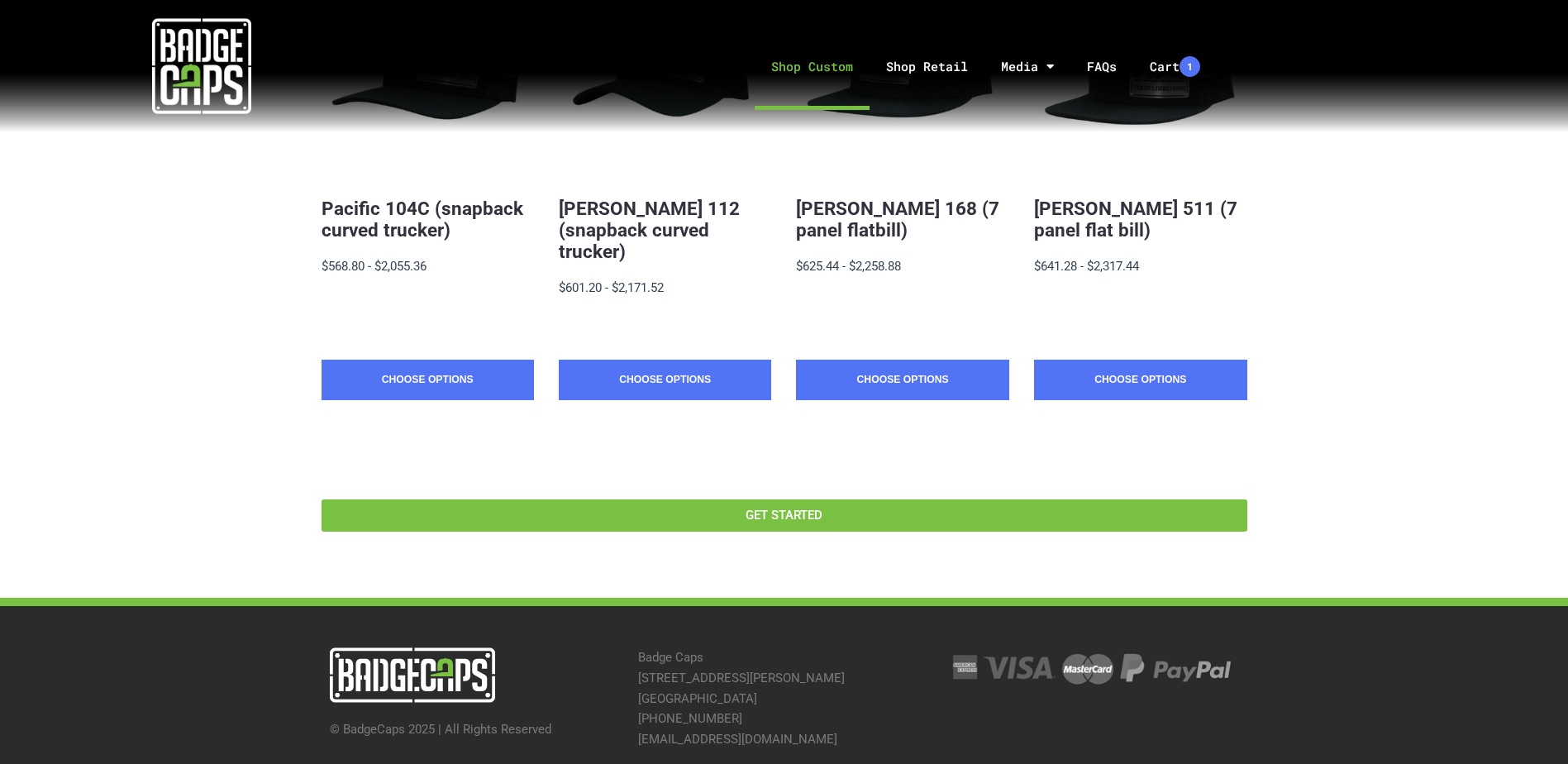
scroll to position [518, 0]
